Goal: Task Accomplishment & Management: Manage account settings

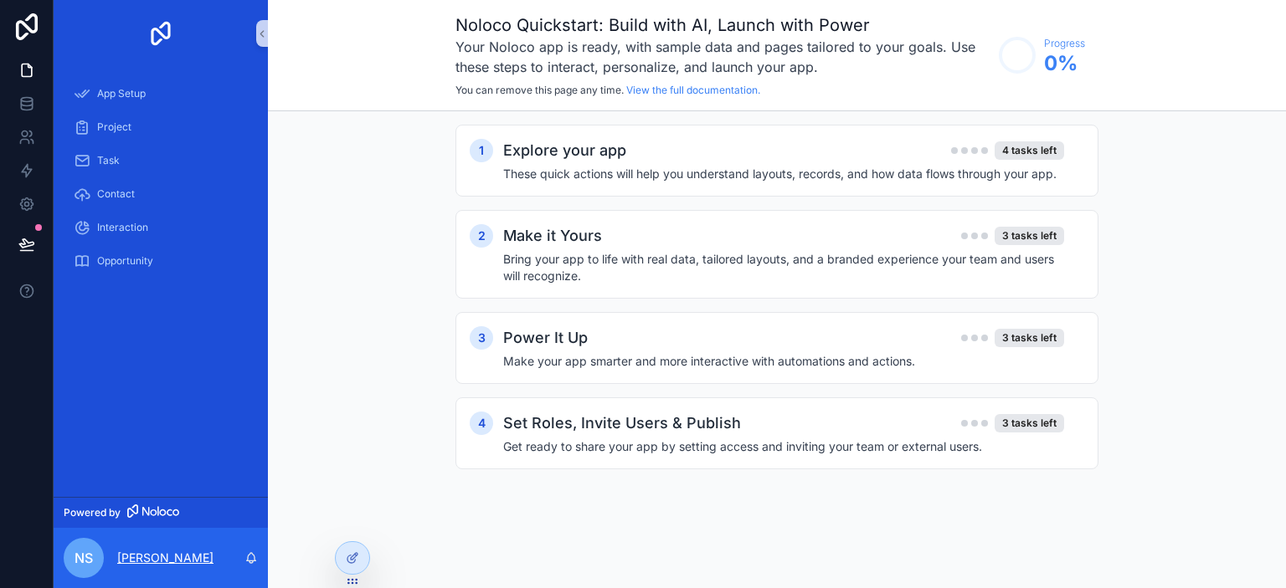
click at [144, 555] on p "[PERSON_NAME]" at bounding box center [165, 558] width 96 height 17
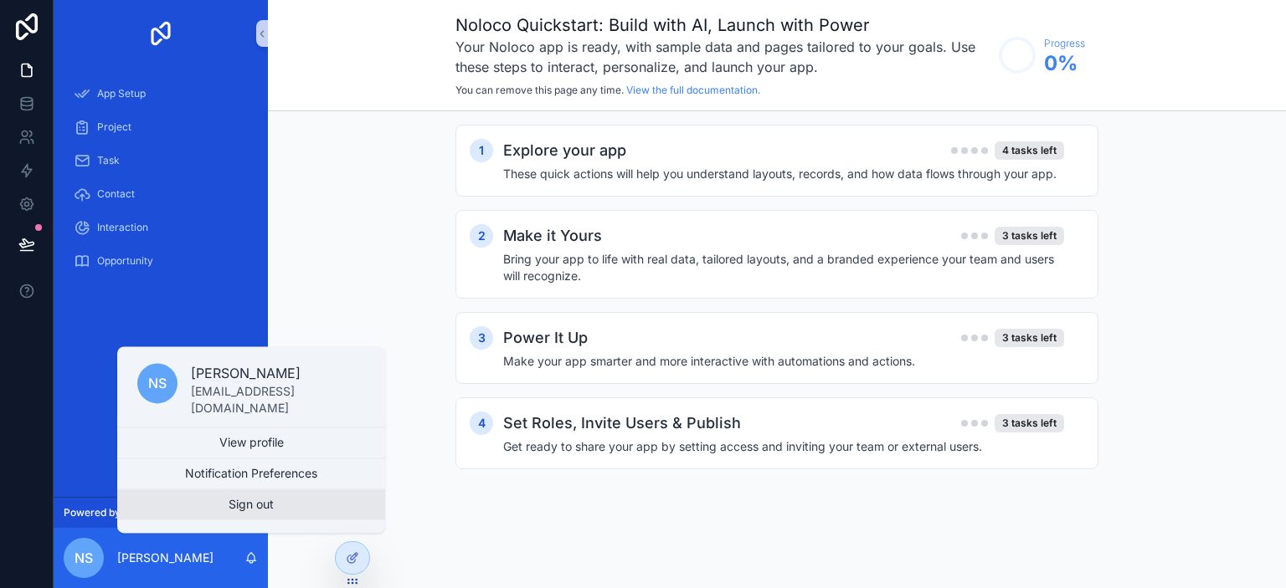
click at [246, 506] on button "Sign out" at bounding box center [251, 505] width 268 height 30
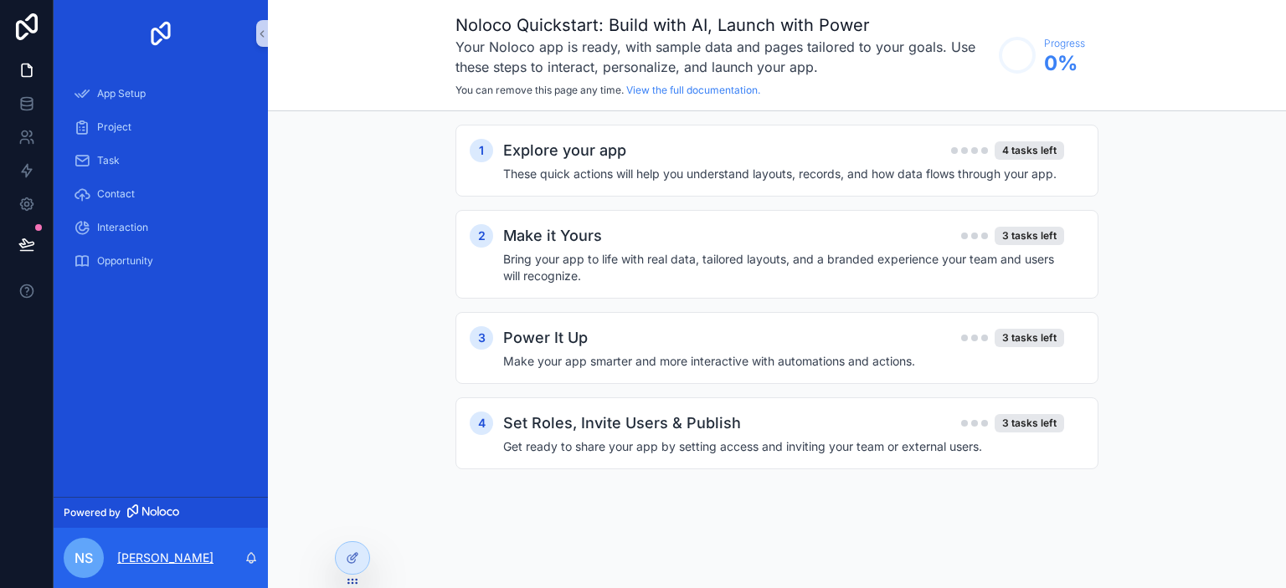
click at [144, 557] on p "[PERSON_NAME]" at bounding box center [165, 558] width 96 height 17
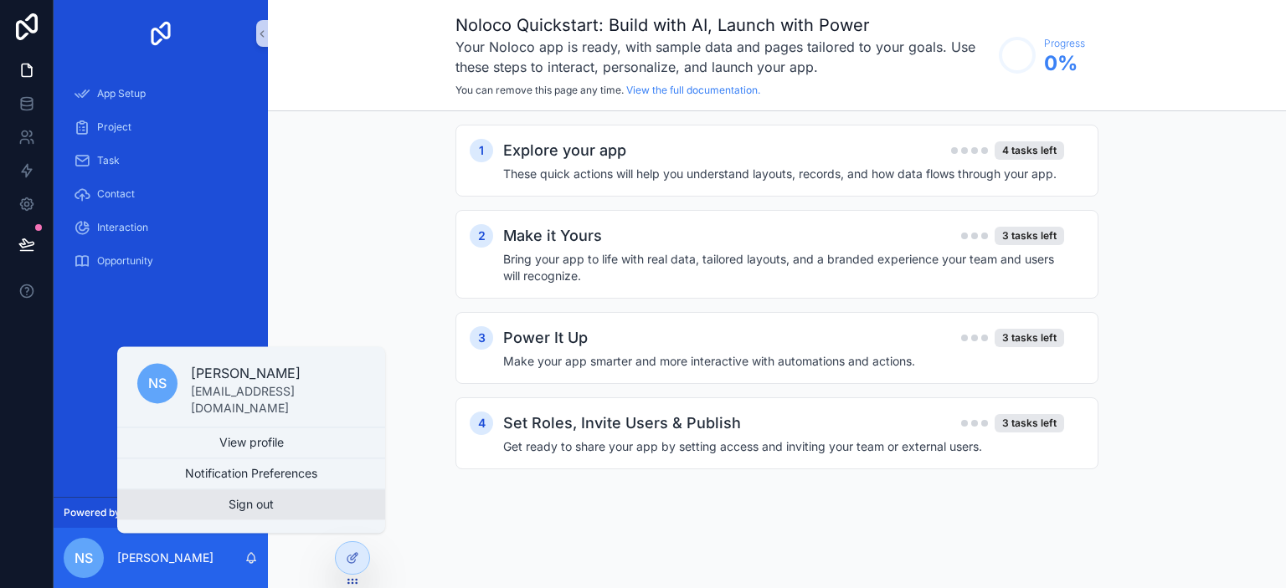
click at [244, 508] on button "Sign out" at bounding box center [251, 505] width 268 height 30
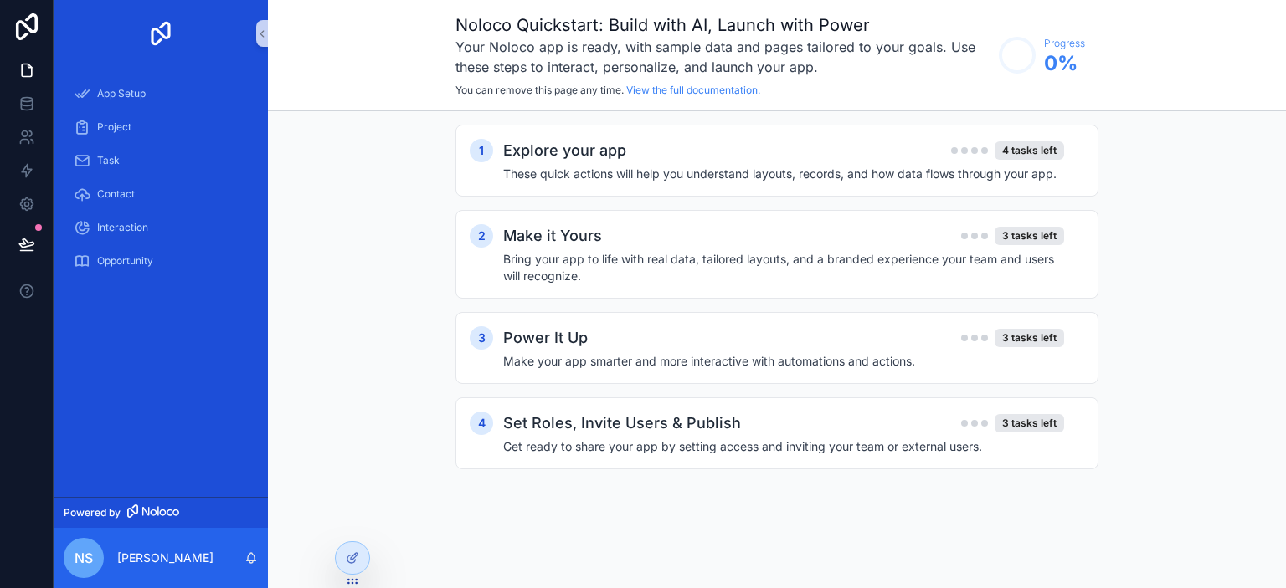
click at [95, 549] on div "nS" at bounding box center [84, 558] width 40 height 40
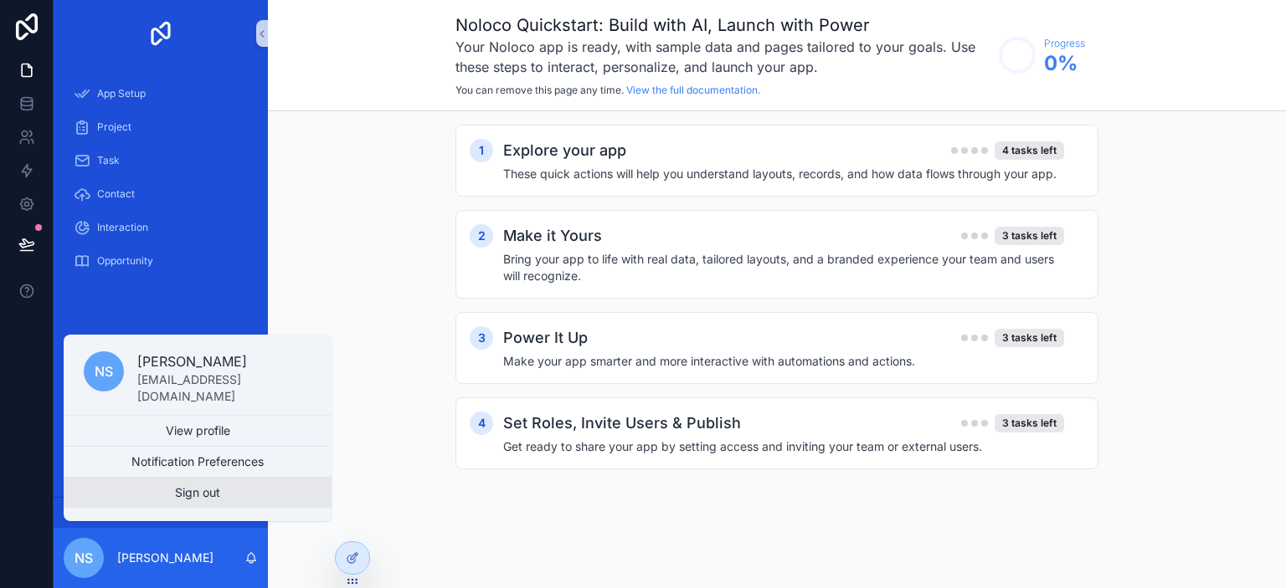
click at [184, 500] on button "Sign out" at bounding box center [198, 493] width 268 height 30
